Goal: Information Seeking & Learning: Learn about a topic

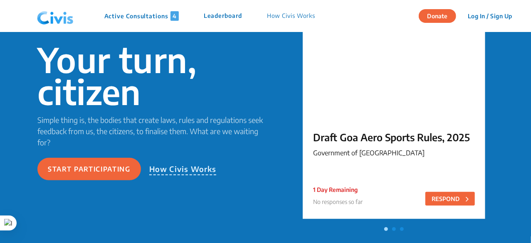
scroll to position [83, 0]
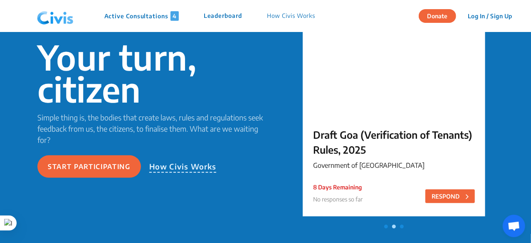
click at [168, 15] on p "Active Consultations 4" at bounding box center [141, 16] width 74 height 10
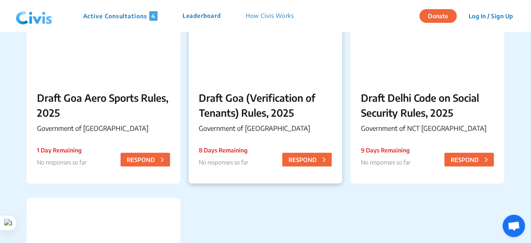
scroll to position [42, 0]
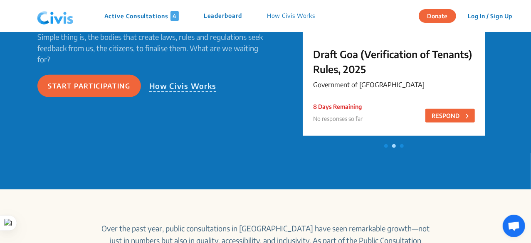
scroll to position [166, 0]
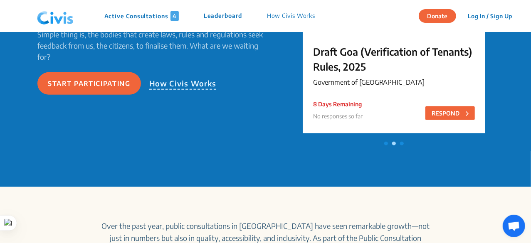
click at [183, 84] on p "How Civis Works" at bounding box center [182, 84] width 67 height 12
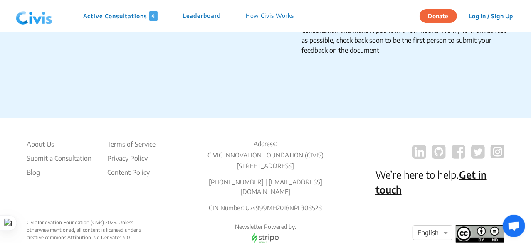
scroll to position [1500, 0]
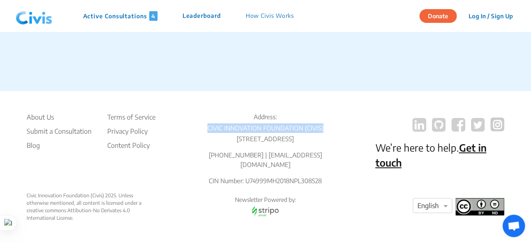
drag, startPoint x: 210, startPoint y: 120, endPoint x: 342, endPoint y: 118, distance: 131.9
click at [342, 118] on div "About Us Submit a Consultation Blog Terms of Service Privacy Policy Content Pol…" at bounding box center [266, 152] width 478 height 80
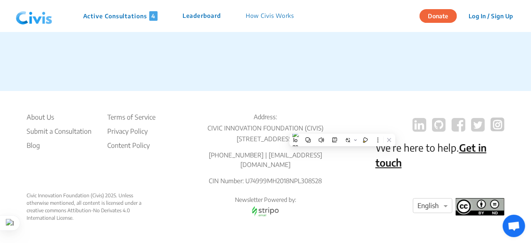
click at [329, 164] on p "[PHONE_NUMBER] | [EMAIL_ADDRESS][DOMAIN_NAME]" at bounding box center [265, 160] width 129 height 19
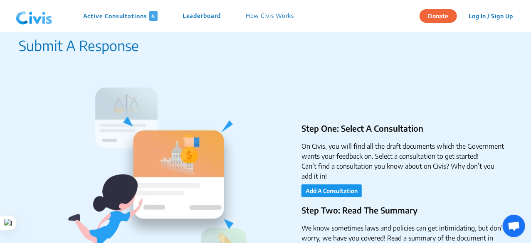
scroll to position [85, 0]
